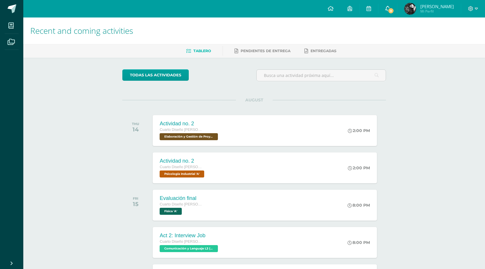
click at [386, 11] on span at bounding box center [387, 9] width 5 height 6
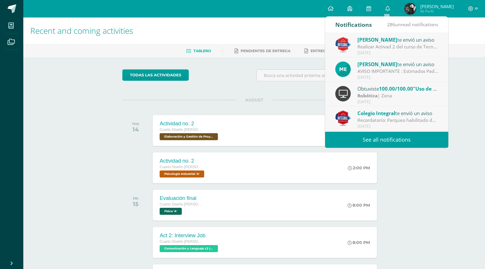
click at [382, 40] on span "[PERSON_NAME]" at bounding box center [377, 39] width 40 height 7
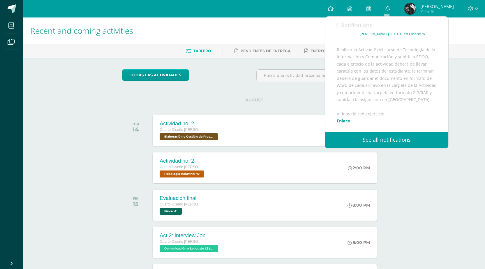
scroll to position [119, 0]
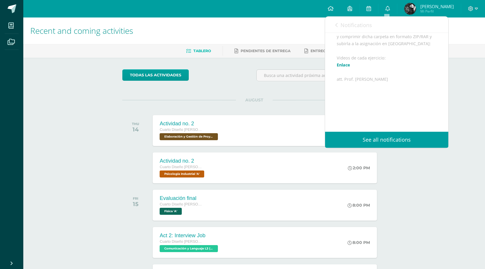
click at [388, 132] on link "See all notifications" at bounding box center [386, 140] width 123 height 16
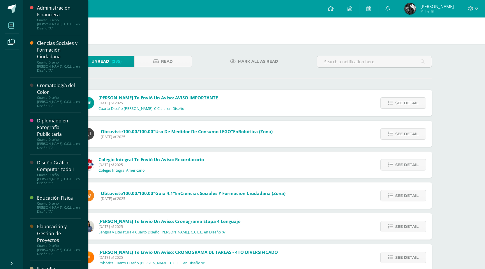
click at [12, 23] on icon at bounding box center [10, 26] width 5 height 6
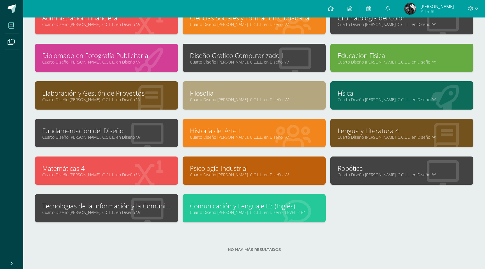
scroll to position [51, 0]
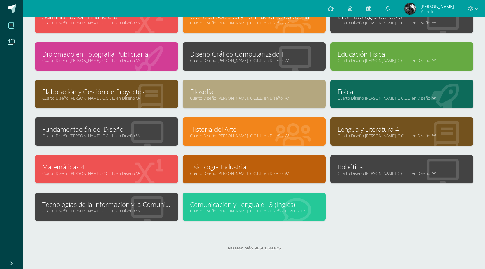
click at [104, 211] on link "Cuarto Diseño Bach. C.C.L.L. en Diseño "A"" at bounding box center [106, 211] width 128 height 6
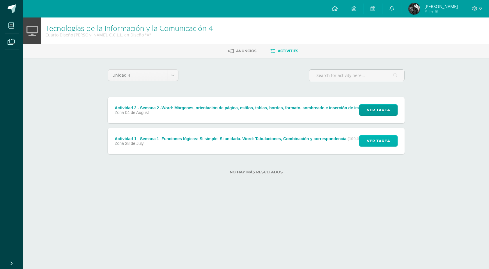
click at [381, 140] on span "Ver tarea" at bounding box center [378, 140] width 23 height 11
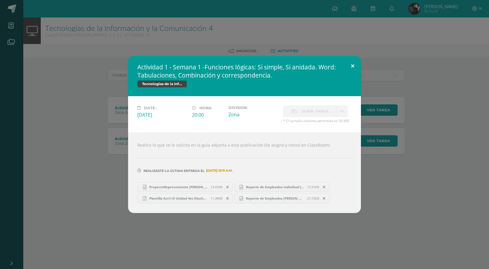
click at [353, 67] on button at bounding box center [352, 66] width 17 height 20
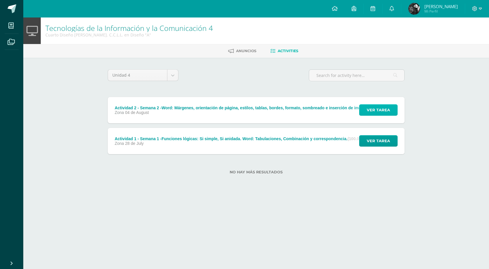
click at [376, 111] on span "Ver tarea" at bounding box center [378, 110] width 23 height 11
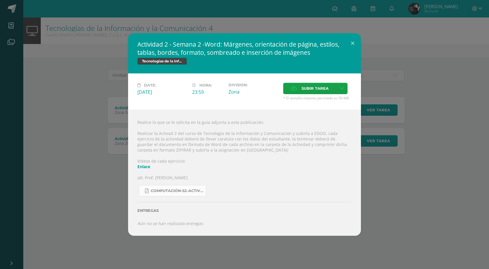
click at [181, 190] on span "COMPUTACIÓN-S2-Actividad 2 -4TO DISEÑO Y FINANZAS-Combinación - Correspondencia…" at bounding box center [177, 190] width 52 height 5
click at [318, 90] on span "Subir tarea" at bounding box center [315, 88] width 27 height 11
click at [0, 0] on input "Subir tarea" at bounding box center [0, 0] width 0 height 0
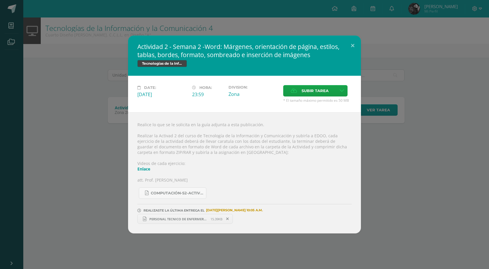
click at [169, 220] on span "PERSONAL TECNICO DE ENFERMERIA Hector Sebatian Hernandez Zamora.docx" at bounding box center [178, 219] width 64 height 4
click at [353, 45] on button at bounding box center [352, 46] width 17 height 20
